Goal: Transaction & Acquisition: Purchase product/service

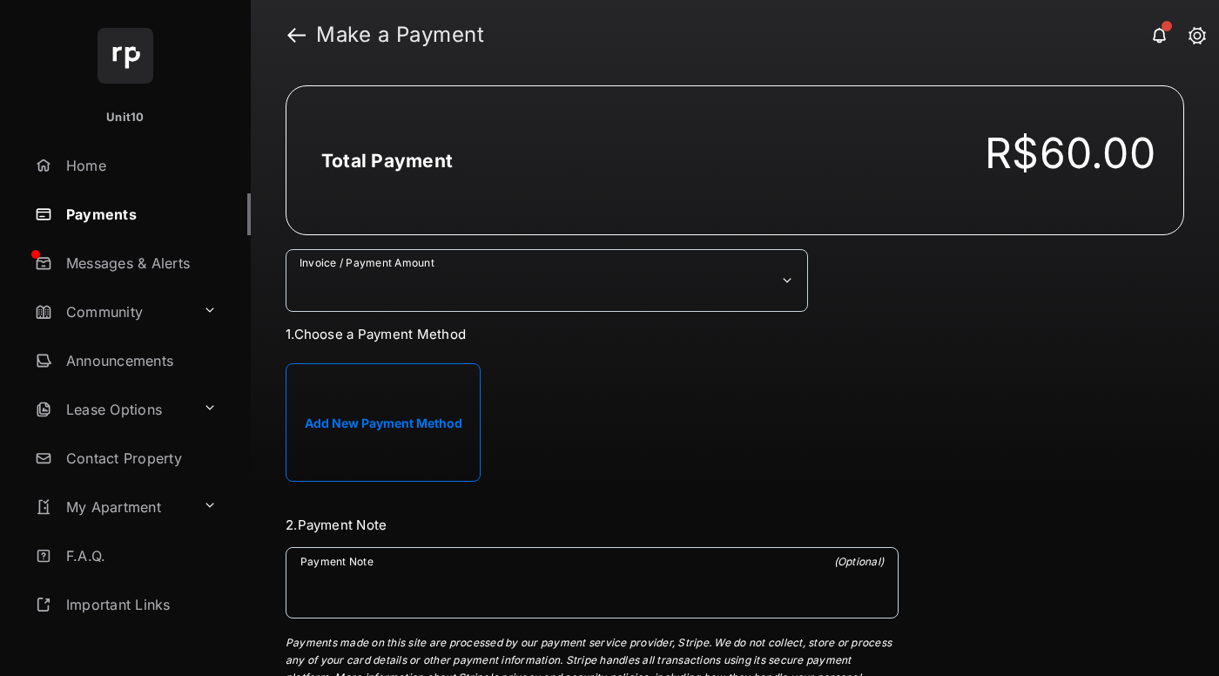
select select "***"
click at [386, 160] on h2 "Total Payment" at bounding box center [387, 161] width 132 height 22
click at [383, 422] on button "Add New Payment Method" at bounding box center [383, 422] width 195 height 118
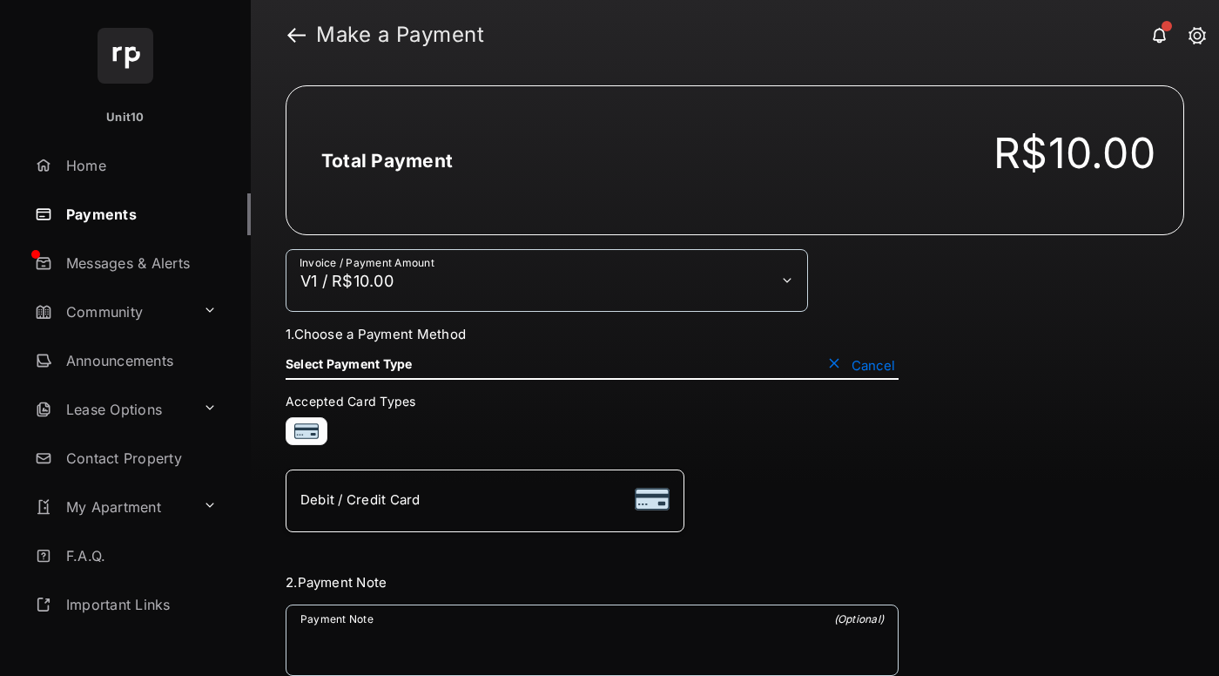
click at [484, 500] on div "Debit / Credit Card" at bounding box center [484, 500] width 369 height 33
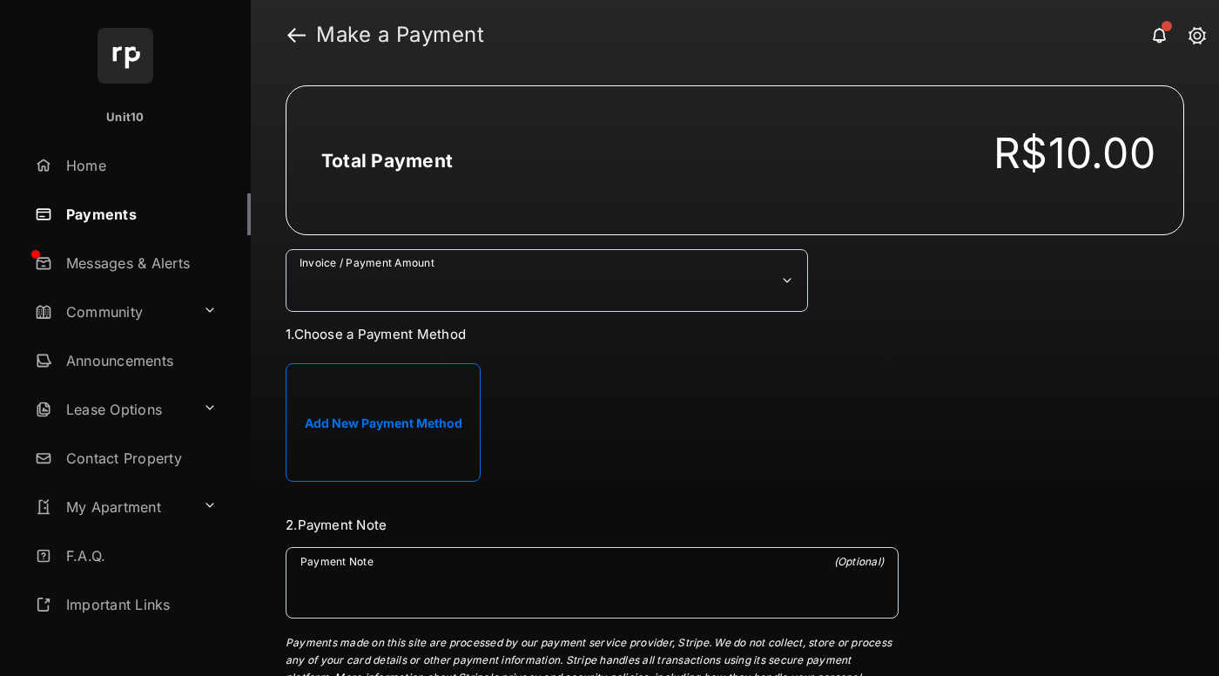
click at [382, 440] on button "Add New Payment Method" at bounding box center [383, 422] width 195 height 118
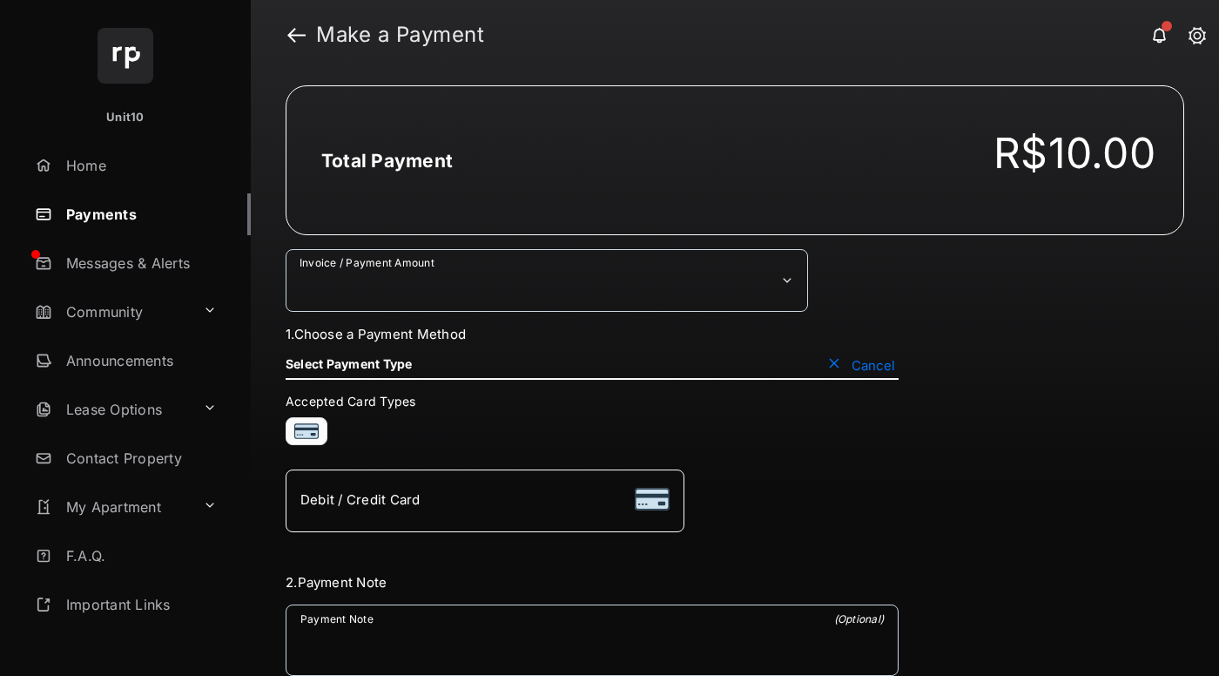
click at [382, 497] on span "Debit / Credit Card" at bounding box center [360, 499] width 120 height 17
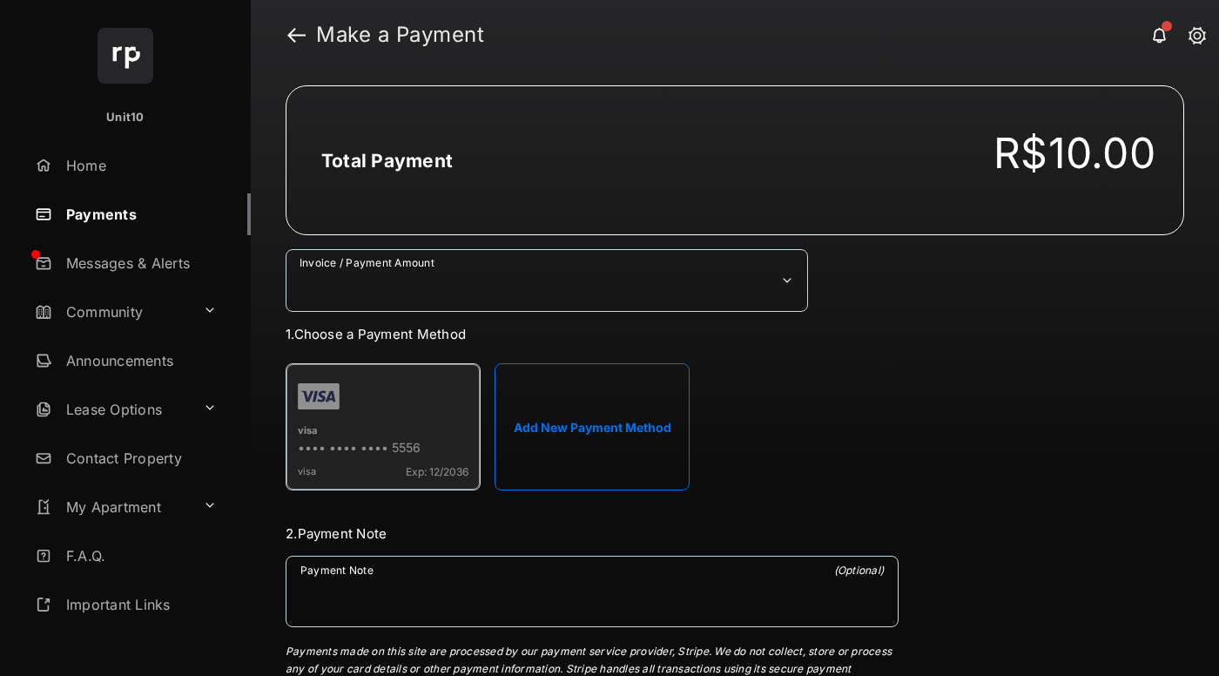
click at [401, 35] on strong "Make a Payment" at bounding box center [400, 34] width 168 height 21
click at [386, 160] on h2 "Total Payment" at bounding box center [387, 161] width 132 height 22
click at [383, 430] on div "visa" at bounding box center [383, 432] width 171 height 16
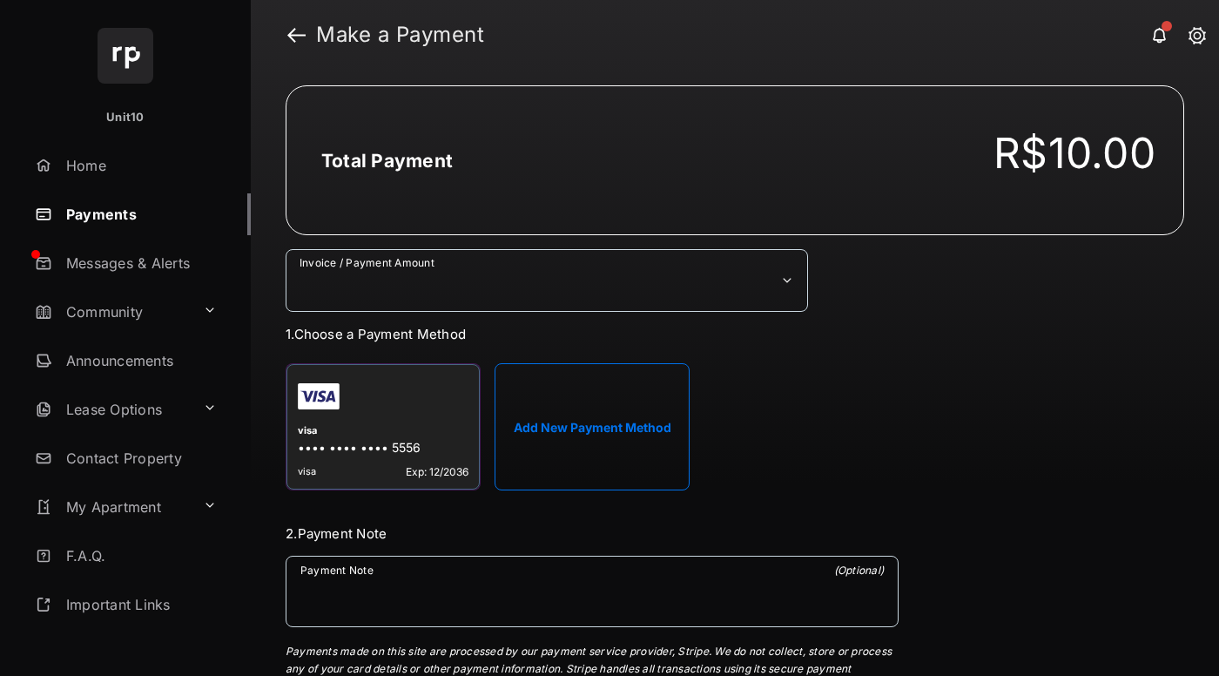
select select "***"
click at [386, 160] on h2 "Total Payment" at bounding box center [387, 161] width 132 height 22
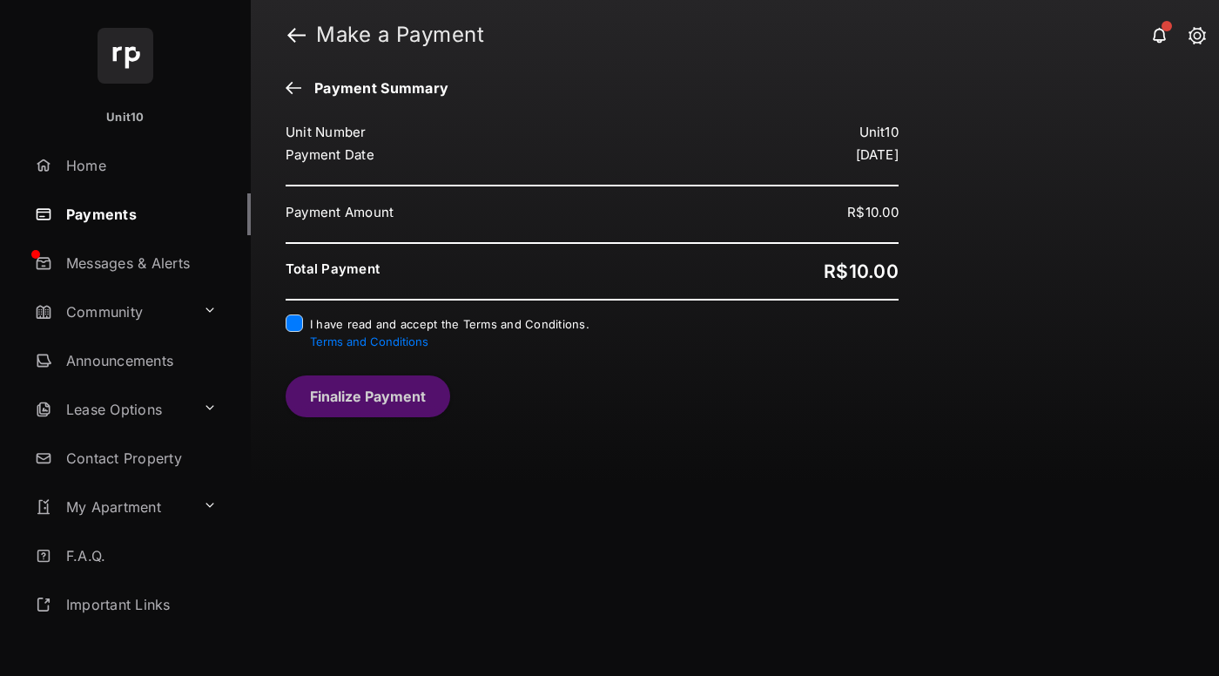
click at [368, 395] on button "Finalize Payment" at bounding box center [368, 396] width 165 height 42
